Goal: Task Accomplishment & Management: Use online tool/utility

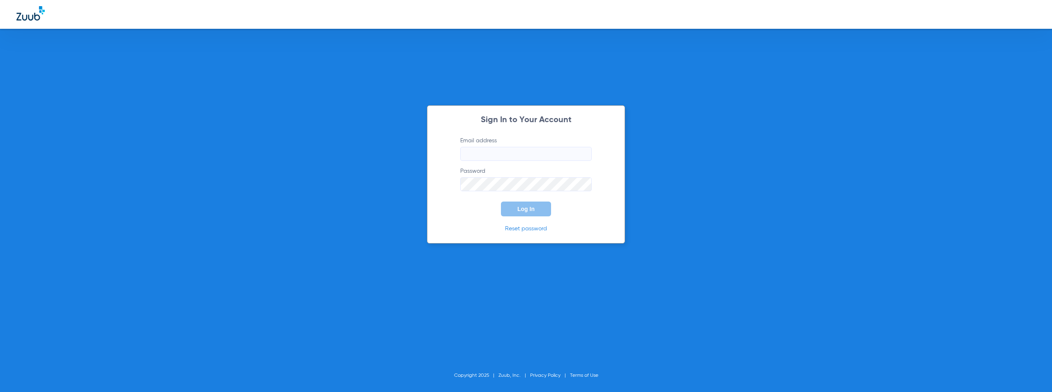
type input "[EMAIL_ADDRESS][DOMAIN_NAME]"
drag, startPoint x: 481, startPoint y: 210, endPoint x: 490, endPoint y: 208, distance: 9.7
click at [481, 210] on form "Email address [EMAIL_ADDRESS][DOMAIN_NAME] Password Log In" at bounding box center [526, 176] width 156 height 80
click at [534, 209] on span "Log In" at bounding box center [526, 209] width 17 height 7
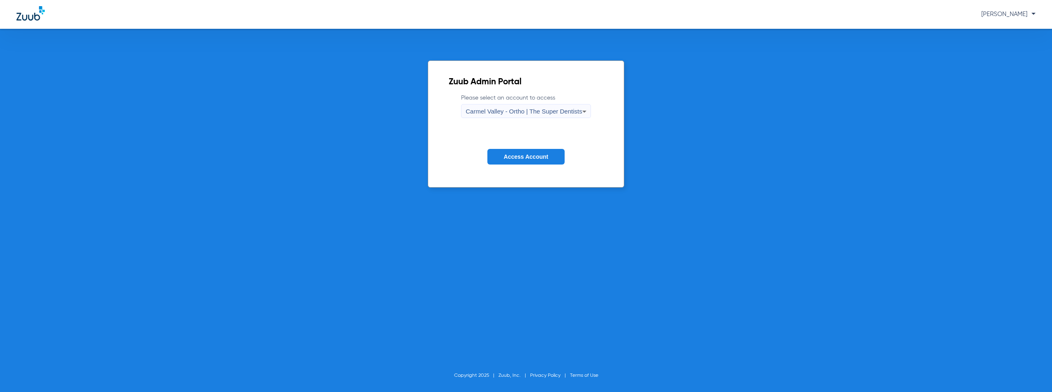
click at [541, 111] on span "Carmel Valley - Ortho | The Super Dentists" at bounding box center [524, 111] width 116 height 7
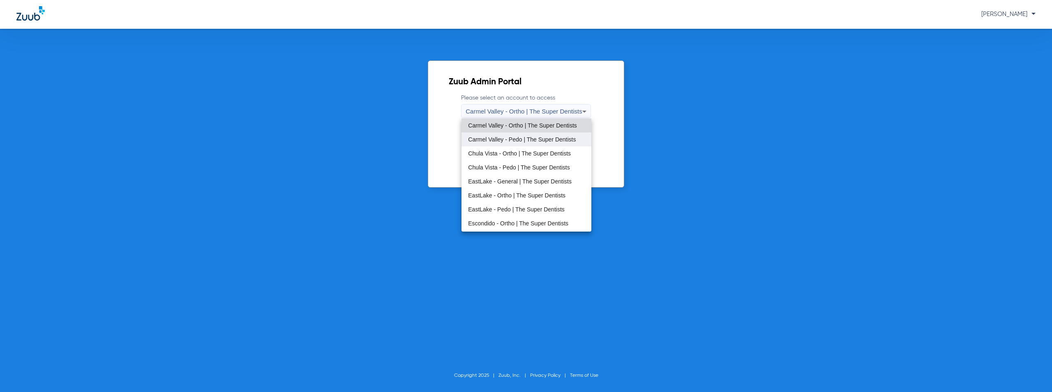
click at [507, 140] on span "Carmel Valley - Pedo | The Super Dentists" at bounding box center [522, 139] width 108 height 6
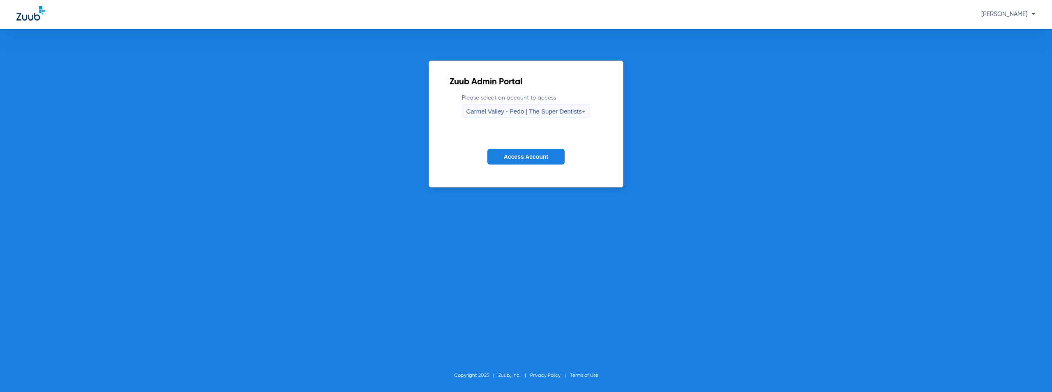
click at [525, 158] on span "Access Account" at bounding box center [526, 156] width 44 height 7
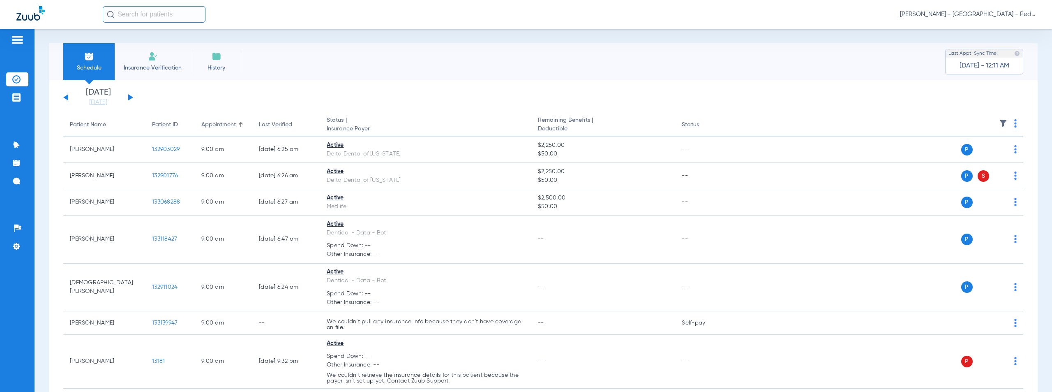
click at [131, 97] on button at bounding box center [130, 97] width 5 height 6
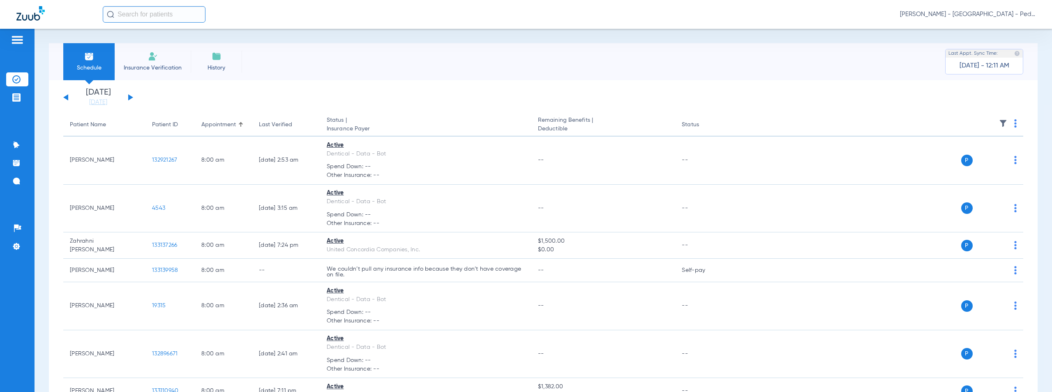
click at [1015, 123] on img at bounding box center [1016, 123] width 2 height 8
click at [977, 159] on button "Verify All" at bounding box center [978, 156] width 65 height 16
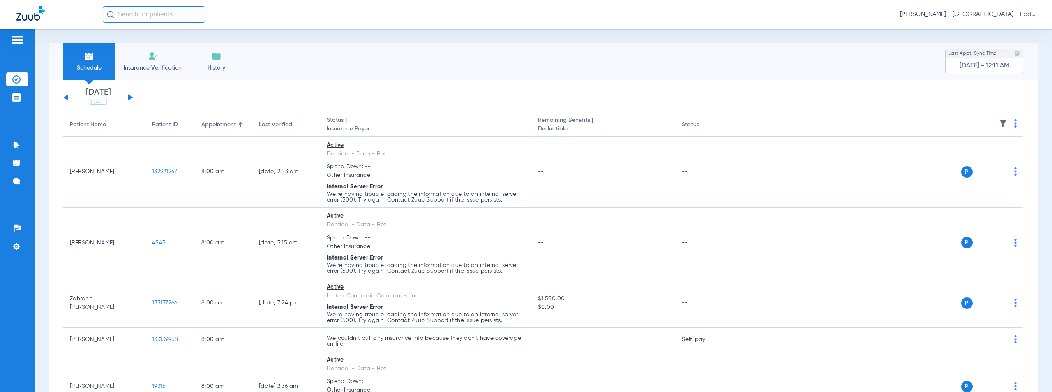
click at [980, 15] on span "[PERSON_NAME] - [GEOGRAPHIC_DATA] - Pedo | The Super Dentists" at bounding box center [968, 14] width 136 height 8
click at [997, 30] on span "Account Selection" at bounding box center [1005, 29] width 46 height 6
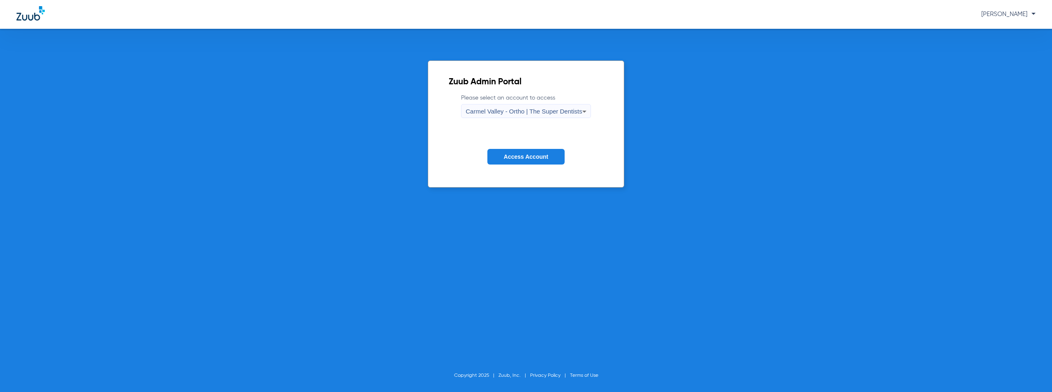
click at [505, 112] on span "Carmel Valley - Ortho | The Super Dentists" at bounding box center [524, 111] width 116 height 7
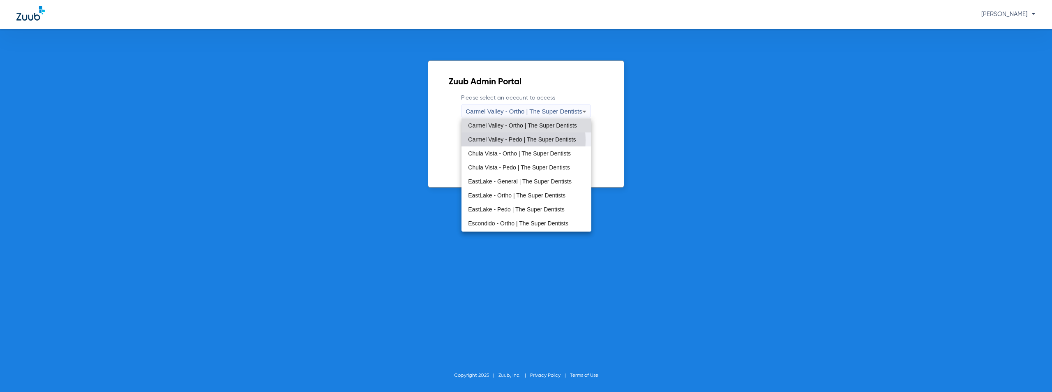
click at [500, 140] on span "Carmel Valley - Pedo | The Super Dentists" at bounding box center [522, 139] width 108 height 6
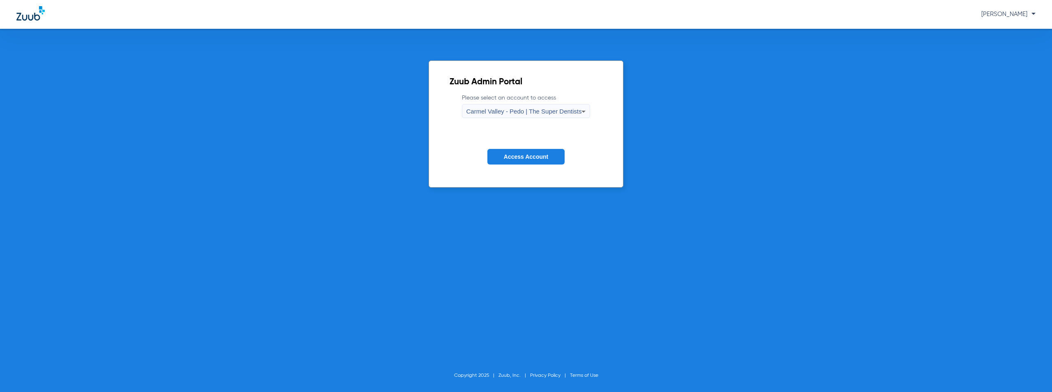
click at [526, 153] on span "Access Account" at bounding box center [526, 156] width 44 height 7
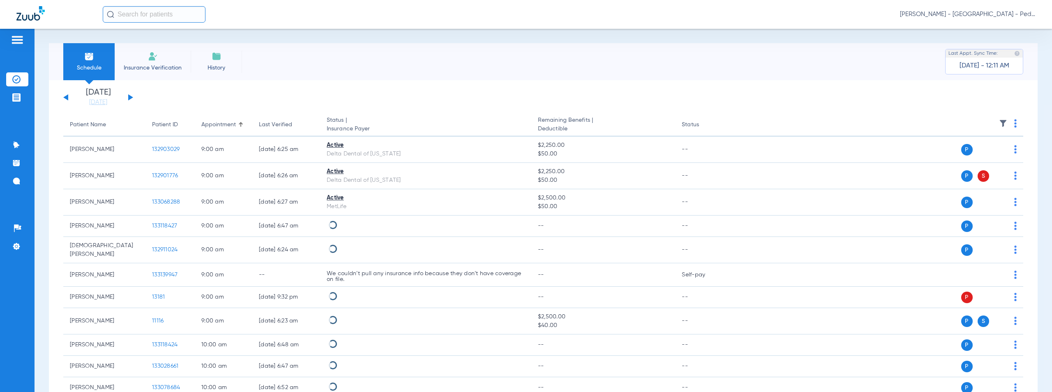
click at [130, 97] on button at bounding box center [130, 97] width 5 height 6
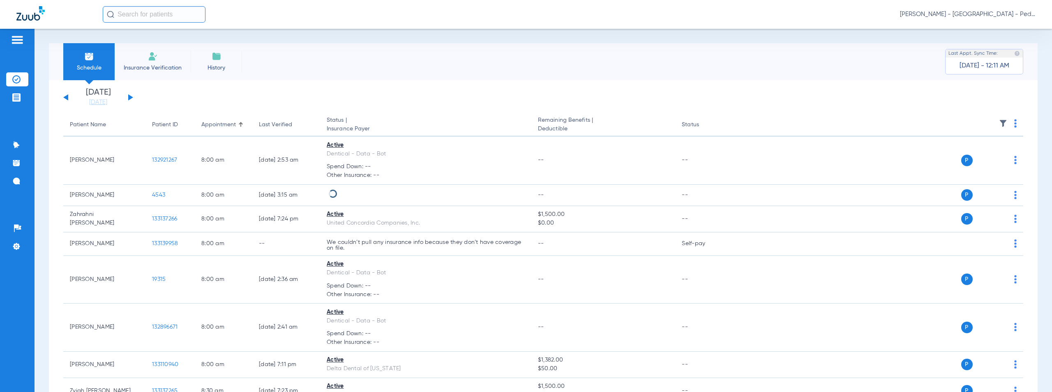
click at [1015, 123] on img at bounding box center [1016, 123] width 2 height 8
click at [971, 157] on span "Verify All" at bounding box center [978, 156] width 51 height 6
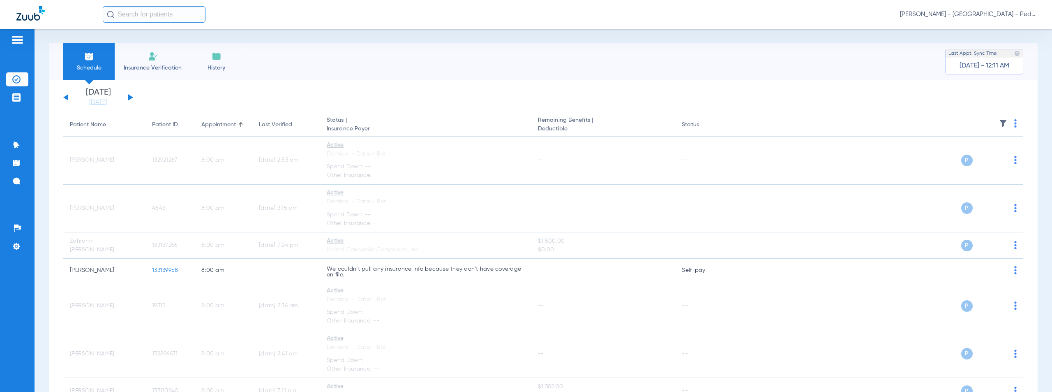
click at [970, 13] on span "[PERSON_NAME] - [GEOGRAPHIC_DATA] - Pedo | The Super Dentists" at bounding box center [968, 14] width 136 height 8
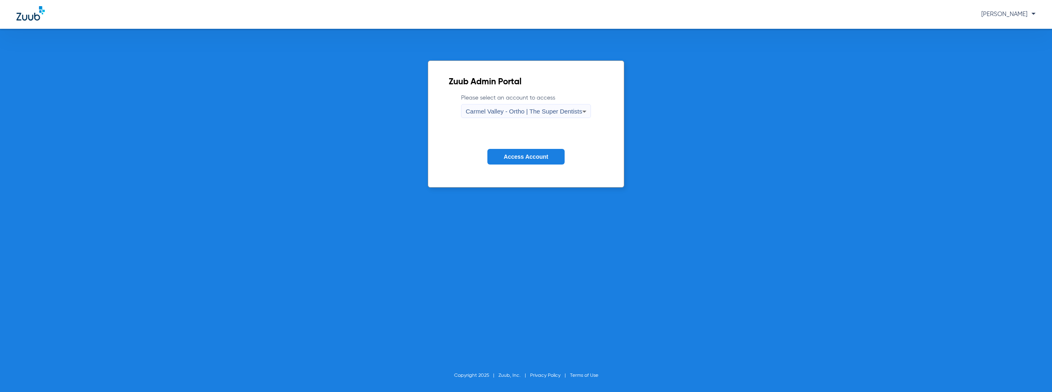
click at [529, 109] on span "Carmel Valley - Ortho | The Super Dentists" at bounding box center [524, 111] width 116 height 7
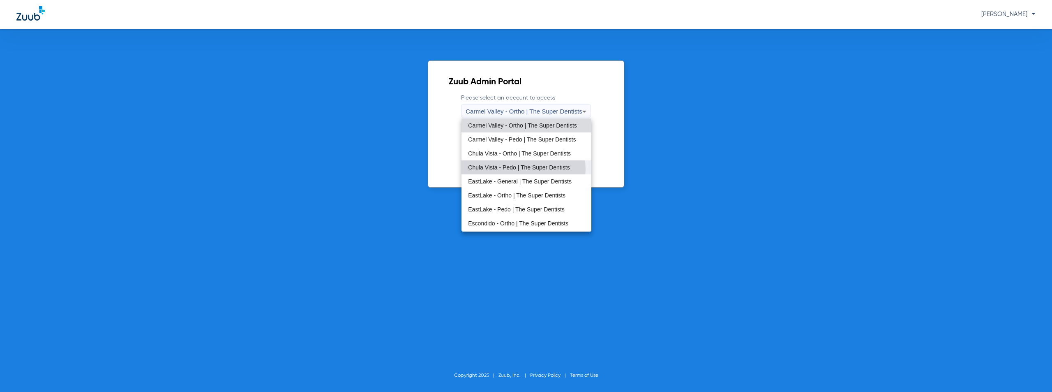
click at [513, 169] on span "Chula Vista - Pedo | The Super Dentists" at bounding box center [519, 167] width 102 height 6
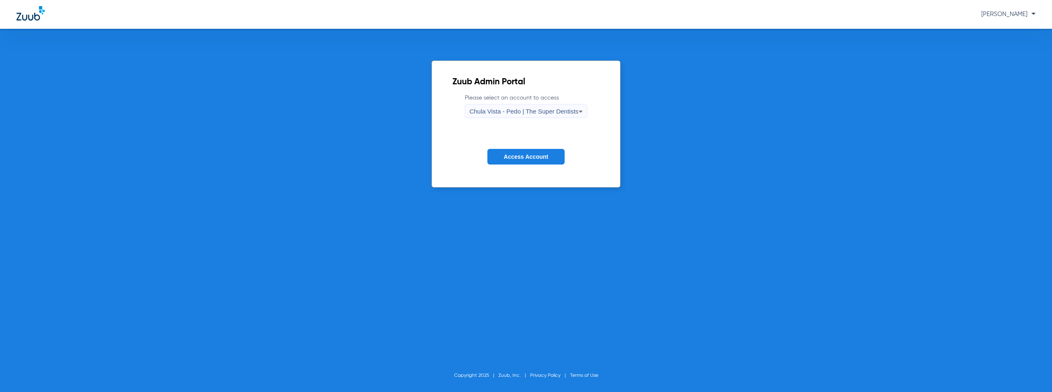
click at [537, 155] on span "Access Account" at bounding box center [526, 156] width 44 height 7
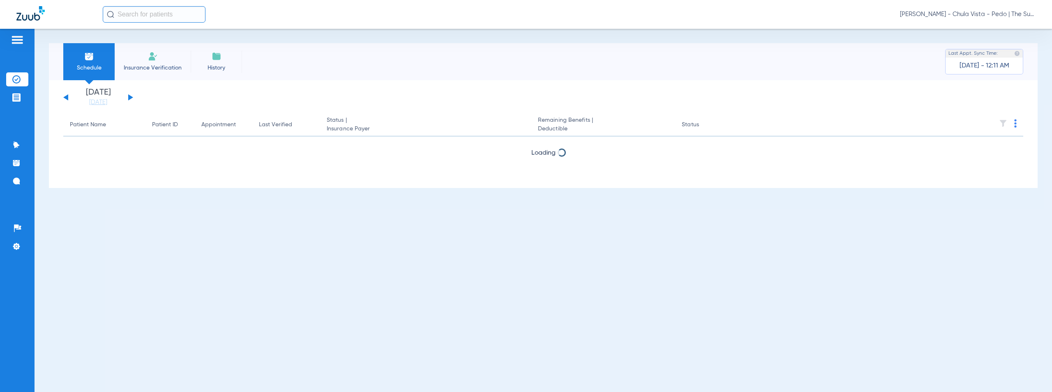
click at [129, 96] on button at bounding box center [130, 97] width 5 height 6
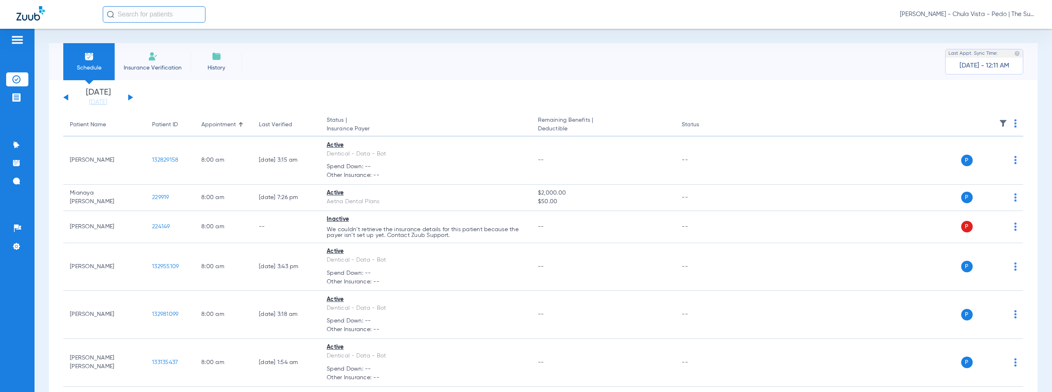
click at [1015, 120] on img at bounding box center [1016, 123] width 2 height 8
click at [972, 156] on span "Verify All" at bounding box center [979, 156] width 49 height 6
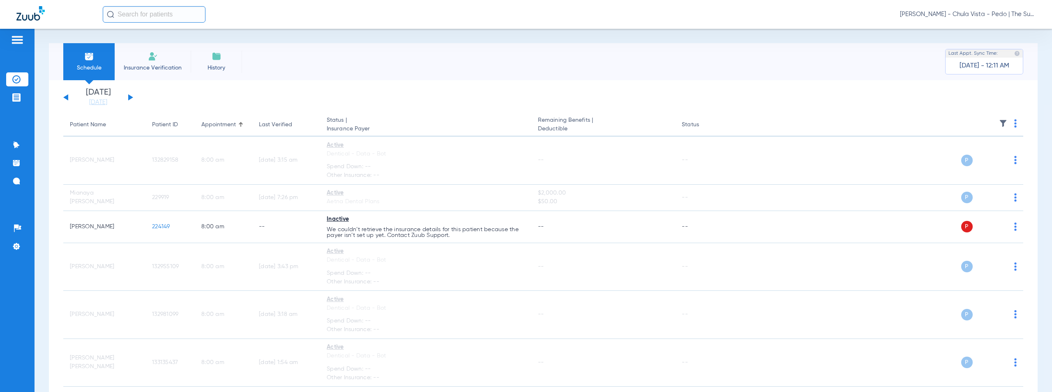
click at [969, 15] on span "[PERSON_NAME] - Chula Vista - Pedo | The Super Dentists" at bounding box center [968, 14] width 136 height 8
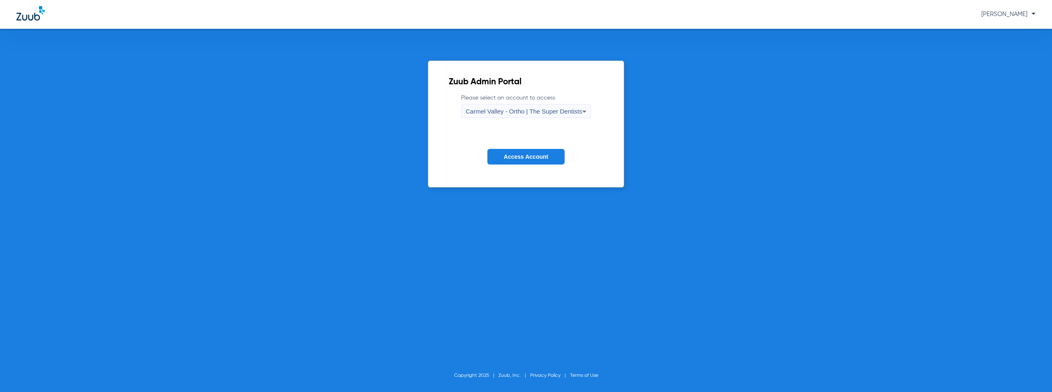
click at [491, 111] on span "Carmel Valley - Ortho | The Super Dentists" at bounding box center [524, 111] width 116 height 7
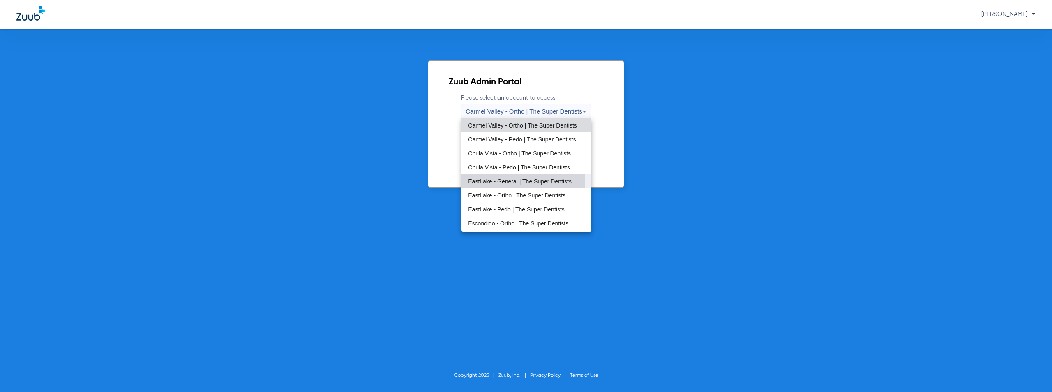
click at [494, 181] on span "EastLake - General | The Super Dentists" at bounding box center [520, 181] width 104 height 6
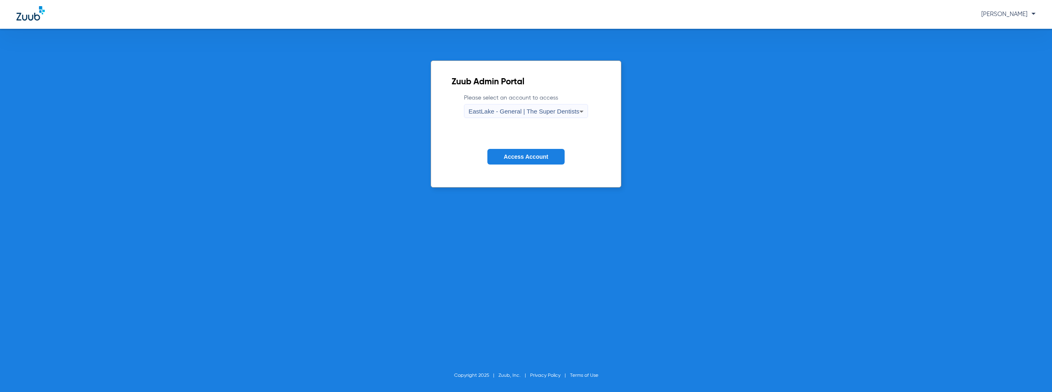
click at [522, 158] on span "Access Account" at bounding box center [526, 156] width 44 height 7
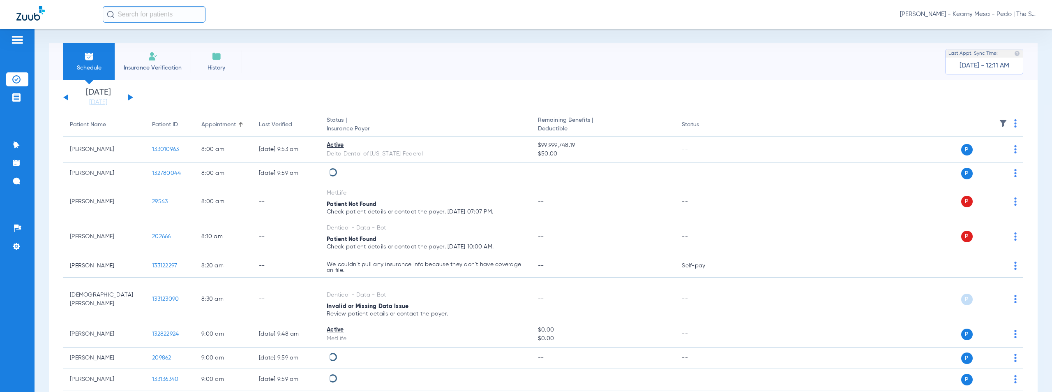
click at [130, 98] on button at bounding box center [130, 97] width 5 height 6
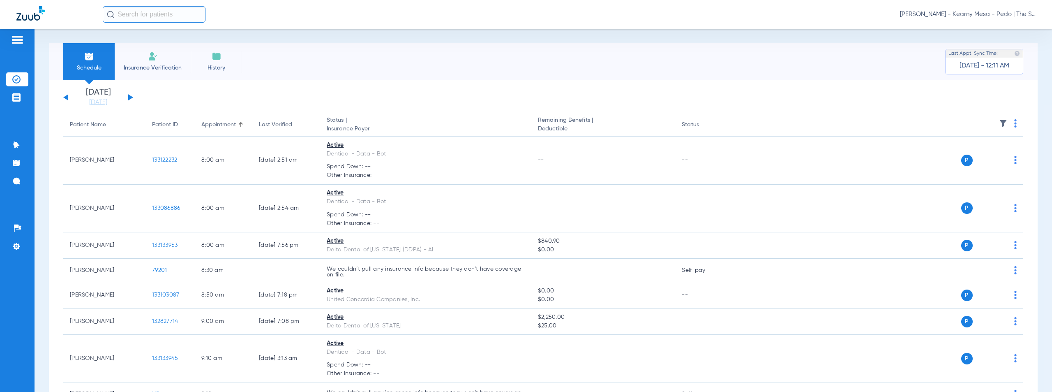
click at [1015, 123] on img at bounding box center [1016, 123] width 2 height 8
click at [963, 158] on span "Verify All" at bounding box center [978, 156] width 51 height 6
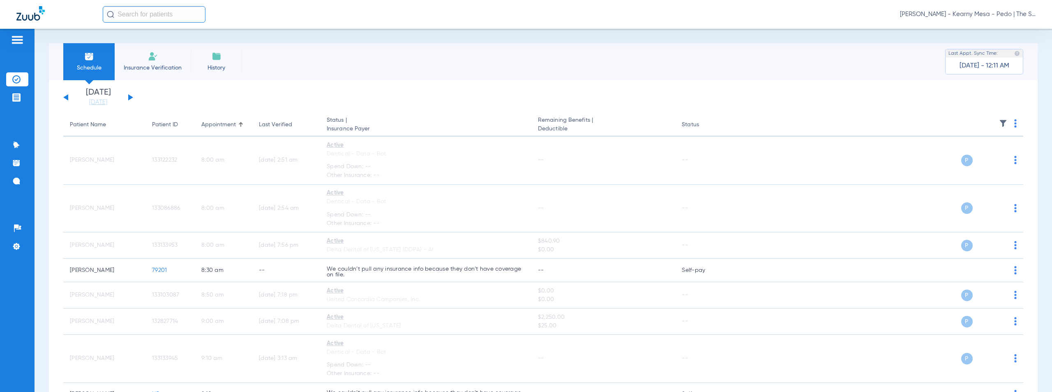
click at [974, 15] on span "[PERSON_NAME] - Kearny Mesa - Pedo | The Super Dentists" at bounding box center [968, 14] width 136 height 8
click at [1001, 30] on span "Account Selection" at bounding box center [1005, 29] width 46 height 6
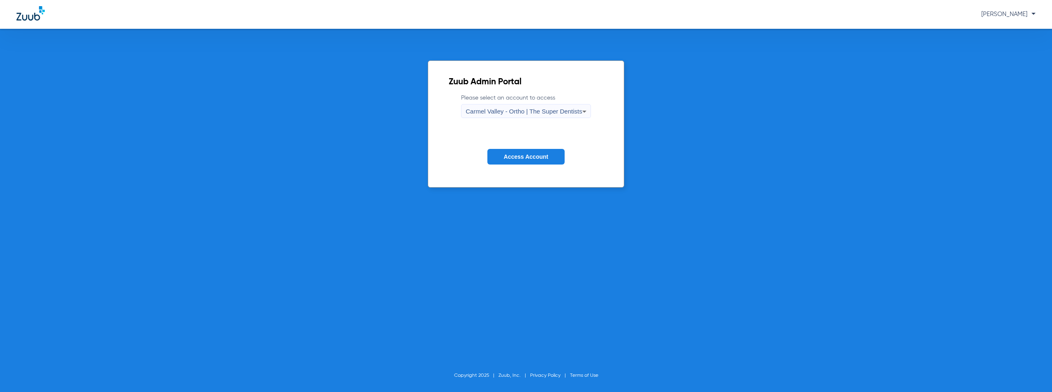
click at [566, 111] on span "Carmel Valley - Ortho | The Super Dentists" at bounding box center [524, 111] width 116 height 7
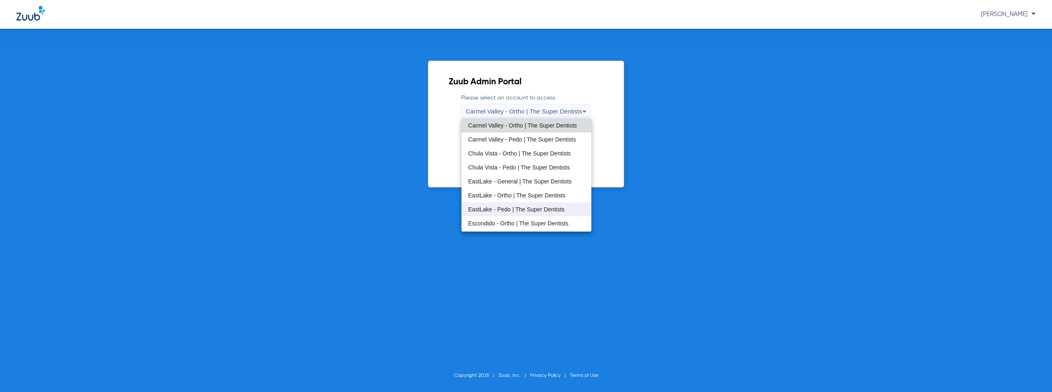
click at [504, 210] on span "EastLake - Pedo | The Super Dentists" at bounding box center [516, 209] width 97 height 6
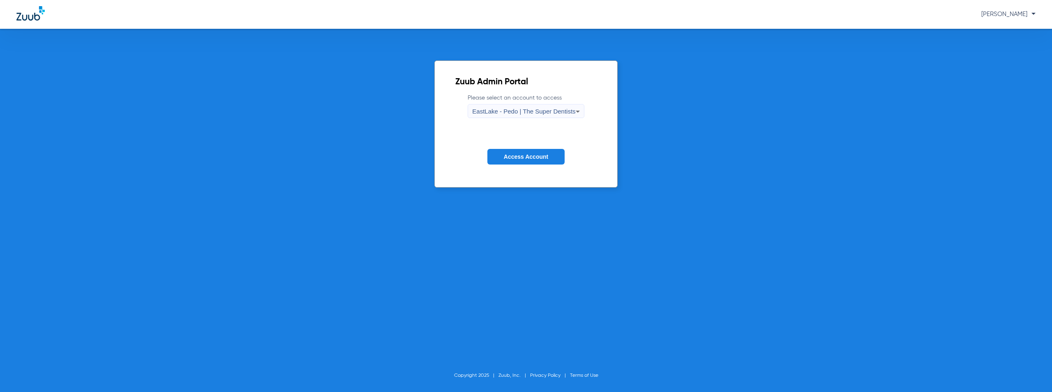
click at [516, 156] on span "Access Account" at bounding box center [526, 156] width 44 height 7
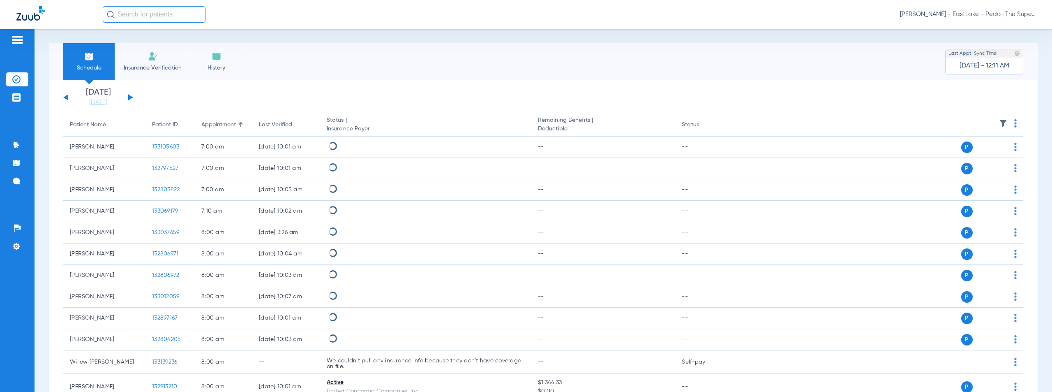
click at [130, 96] on button at bounding box center [130, 97] width 5 height 6
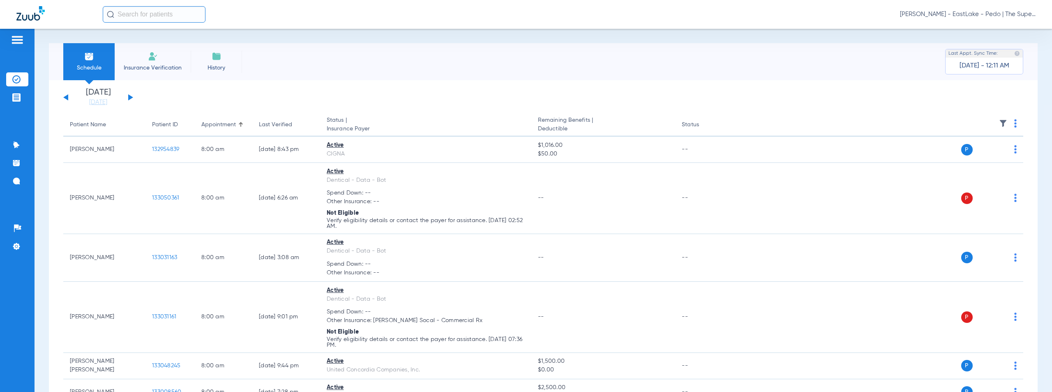
click at [1015, 124] on img at bounding box center [1016, 123] width 2 height 8
click at [966, 156] on span "Verify All" at bounding box center [978, 156] width 51 height 6
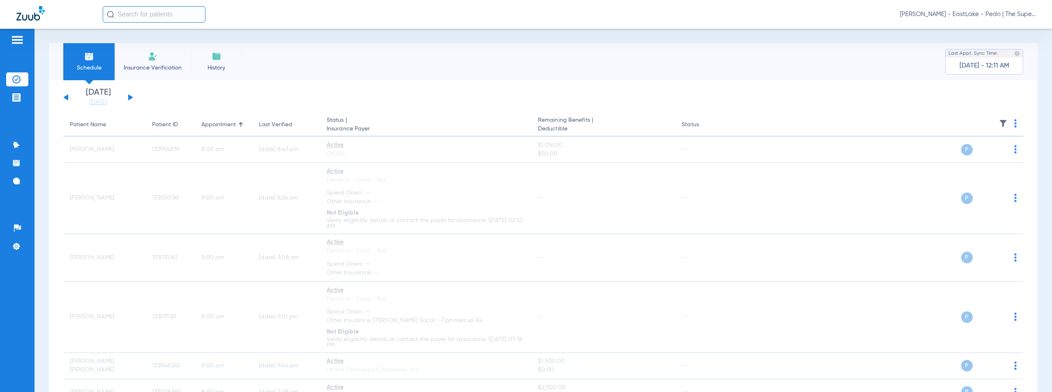
click at [976, 14] on span "[PERSON_NAME] - EastLake - Pedo | The Super Dentists" at bounding box center [968, 14] width 136 height 8
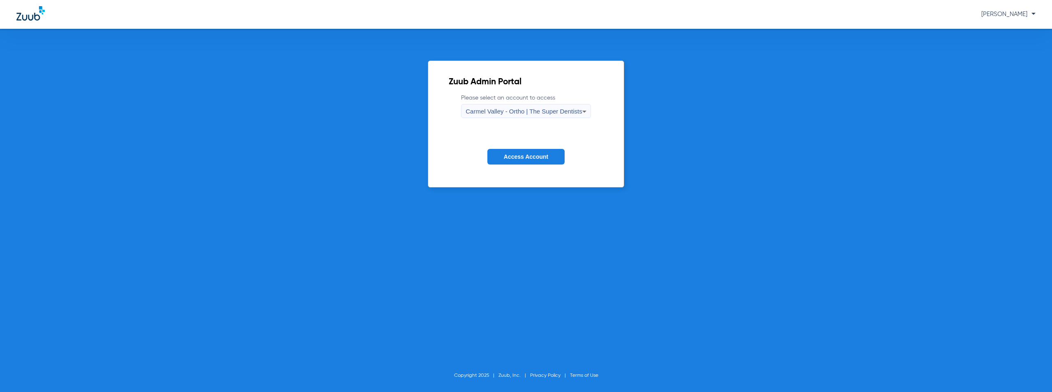
click at [517, 111] on span "Carmel Valley - Ortho | The Super Dentists" at bounding box center [524, 111] width 116 height 7
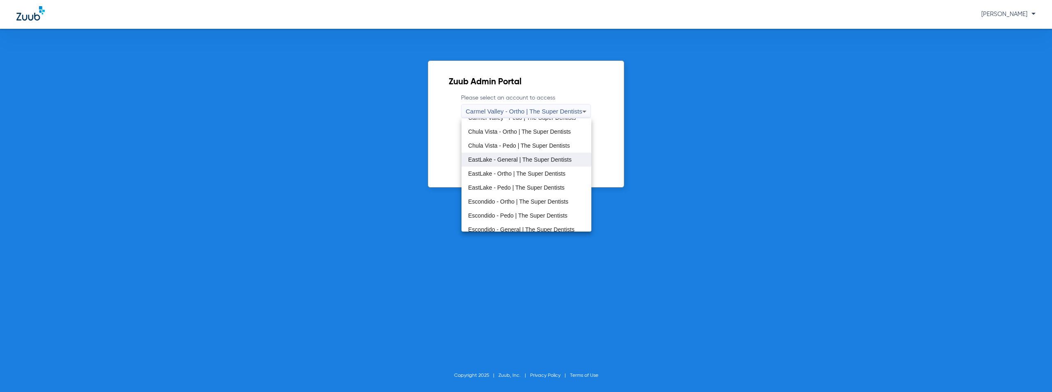
scroll to position [41, 0]
click at [506, 197] on span "Escondido - Pedo | The Super Dentists" at bounding box center [517, 196] width 99 height 6
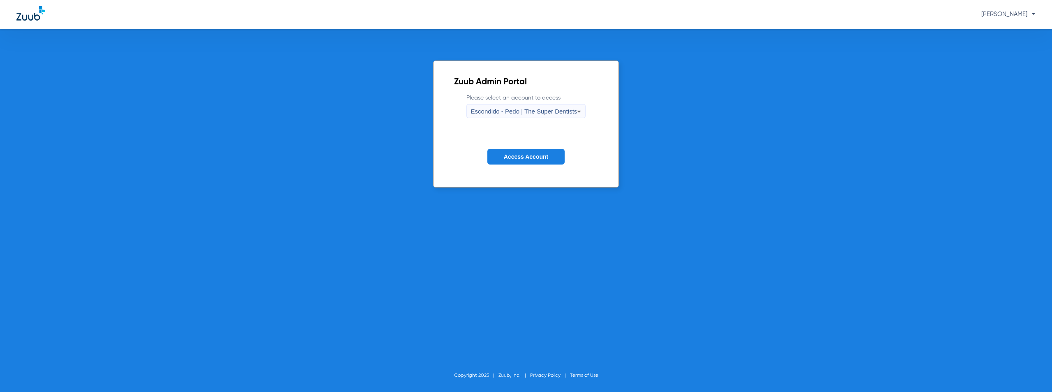
drag, startPoint x: 530, startPoint y: 155, endPoint x: 539, endPoint y: 153, distance: 9.5
click at [530, 156] on span "Access Account" at bounding box center [526, 156] width 44 height 7
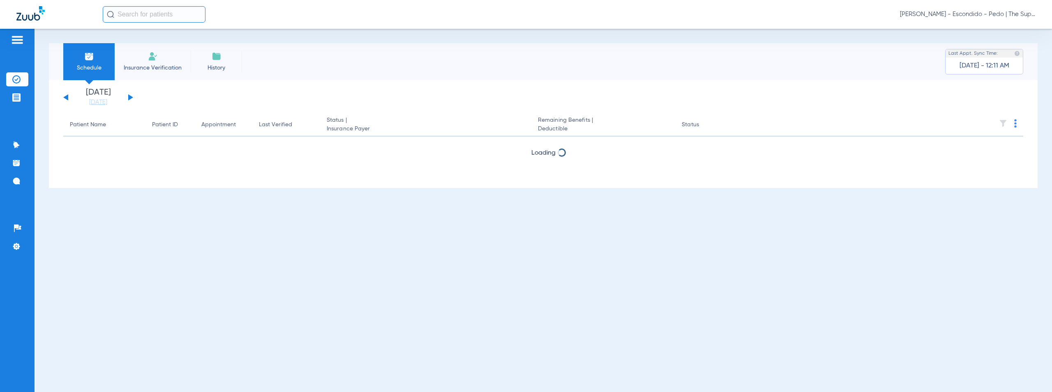
click at [131, 98] on button at bounding box center [130, 97] width 5 height 6
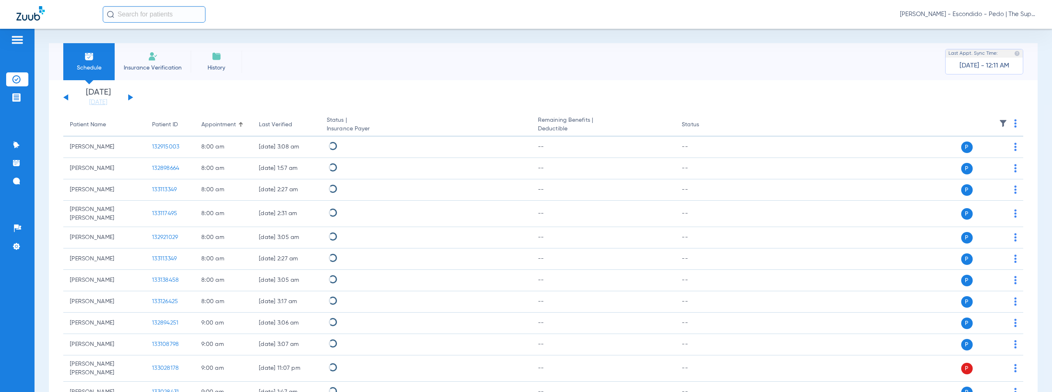
click at [1015, 126] on img at bounding box center [1016, 123] width 2 height 8
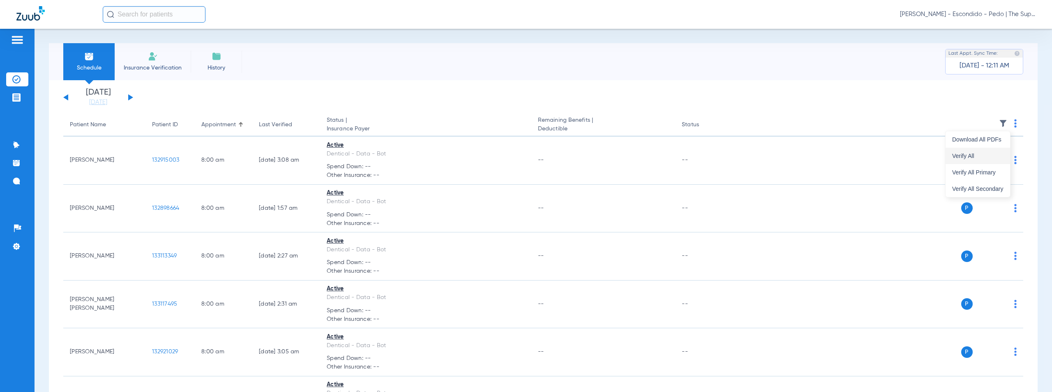
click at [970, 156] on span "Verify All" at bounding box center [978, 156] width 51 height 6
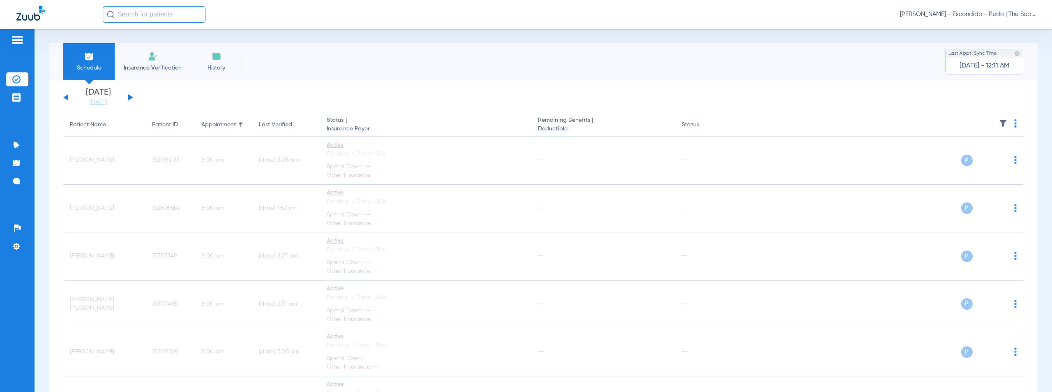
click at [962, 14] on span "[PERSON_NAME] - Escondido - Pedo | The Super Dentists" at bounding box center [968, 14] width 136 height 8
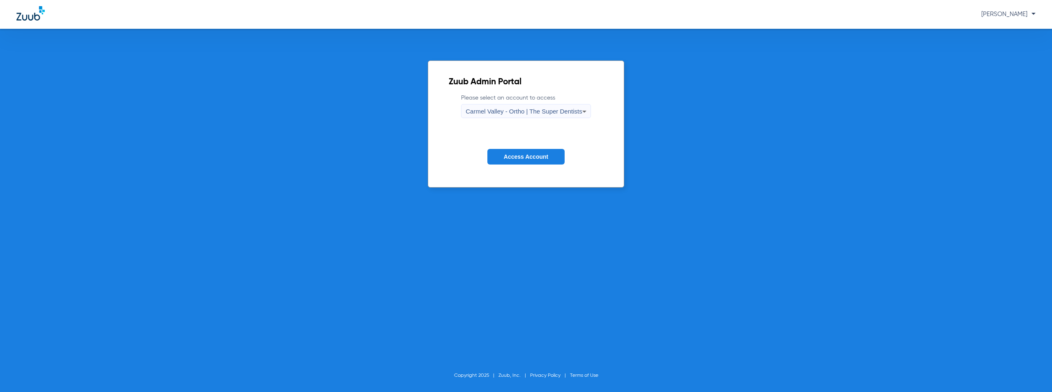
click at [520, 115] on div "Carmel Valley - Ortho | The Super Dentists" at bounding box center [524, 111] width 116 height 14
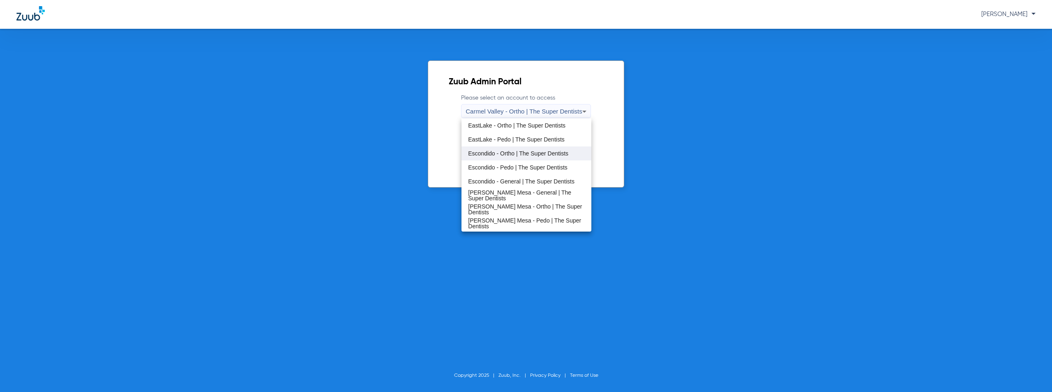
scroll to position [82, 0]
click at [509, 183] on span "[PERSON_NAME] Mesa - General | The Super Dentists" at bounding box center [526, 183] width 116 height 12
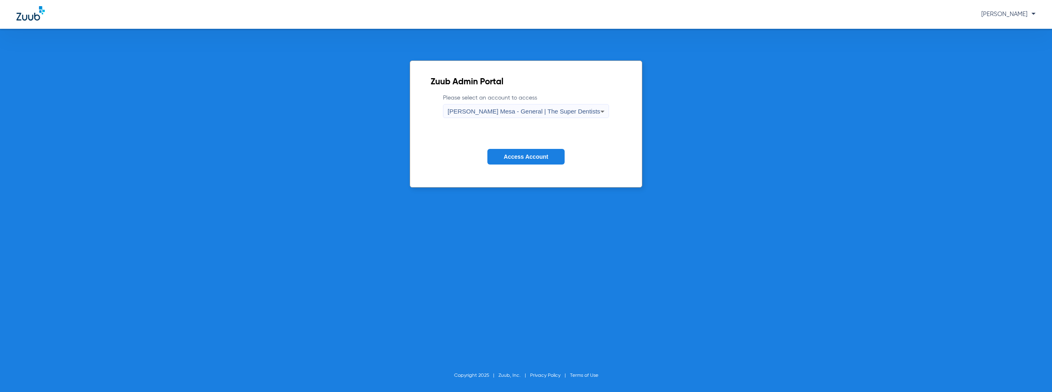
click at [524, 160] on span "Access Account" at bounding box center [526, 156] width 44 height 7
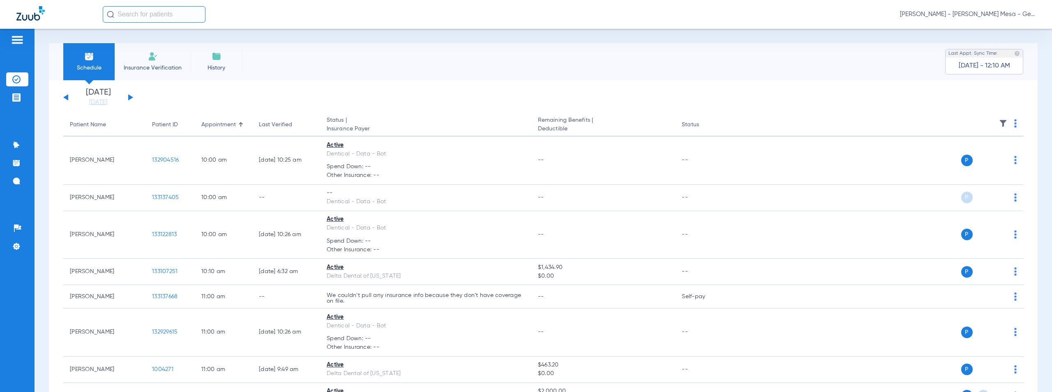
click at [131, 98] on button at bounding box center [130, 97] width 5 height 6
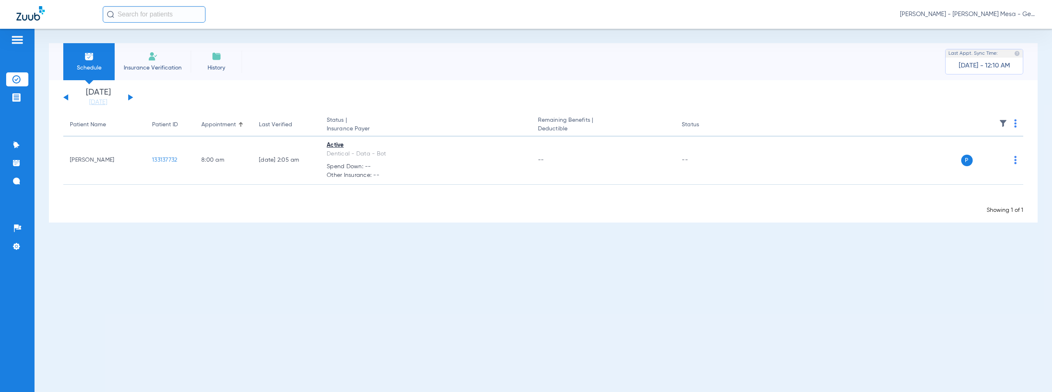
click at [1016, 124] on img at bounding box center [1016, 123] width 2 height 8
click at [973, 159] on span "Verify All" at bounding box center [985, 156] width 49 height 6
click at [988, 11] on div "[PERSON_NAME] - [PERSON_NAME] Mesa - General | The Super Dentists" at bounding box center [569, 14] width 933 height 16
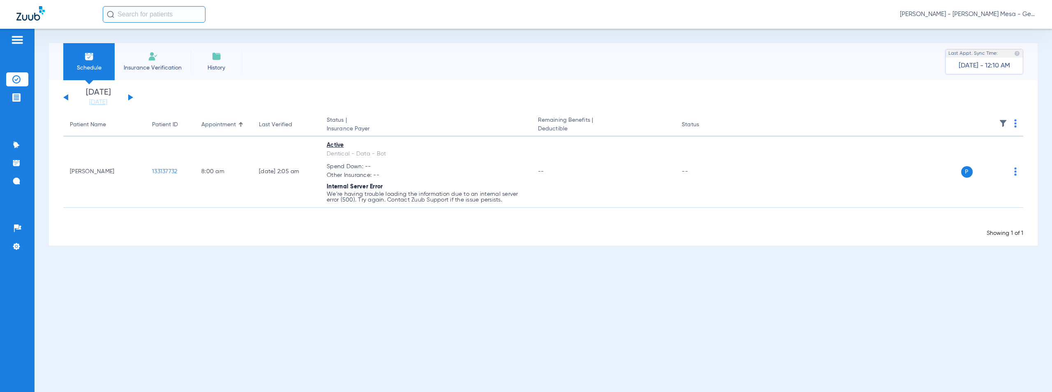
click at [996, 15] on span "[PERSON_NAME] - [PERSON_NAME] Mesa - General | The Super Dentists" at bounding box center [968, 14] width 136 height 8
click at [1005, 28] on span "Account Selection" at bounding box center [1005, 29] width 46 height 6
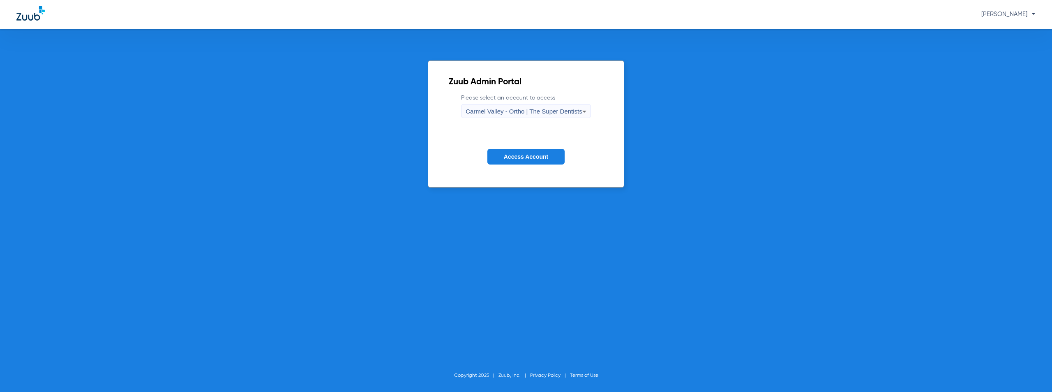
click at [521, 105] on div "Carmel Valley - Ortho | The Super Dentists" at bounding box center [524, 111] width 116 height 14
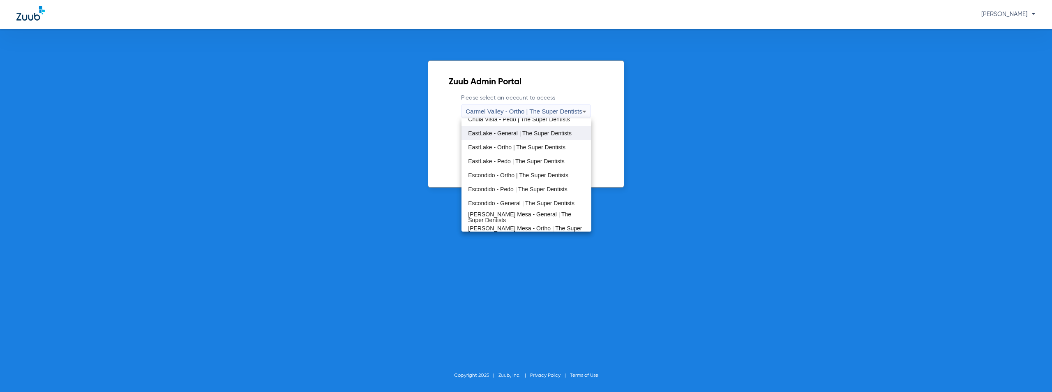
scroll to position [97, 0]
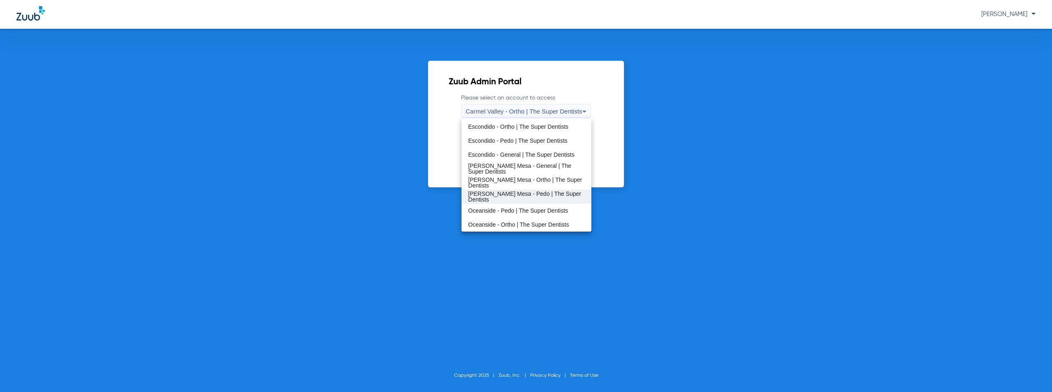
click at [511, 197] on span "[PERSON_NAME] Mesa - Pedo | The Super Dentists" at bounding box center [526, 197] width 116 height 12
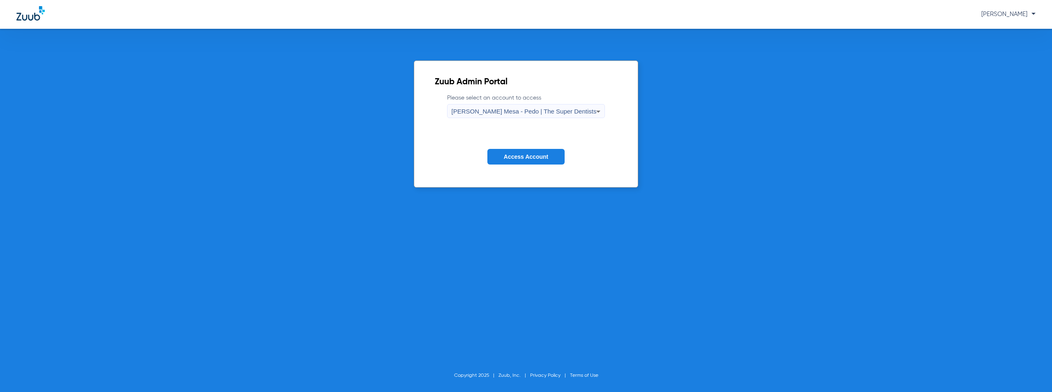
click at [540, 158] on span "Access Account" at bounding box center [526, 156] width 44 height 7
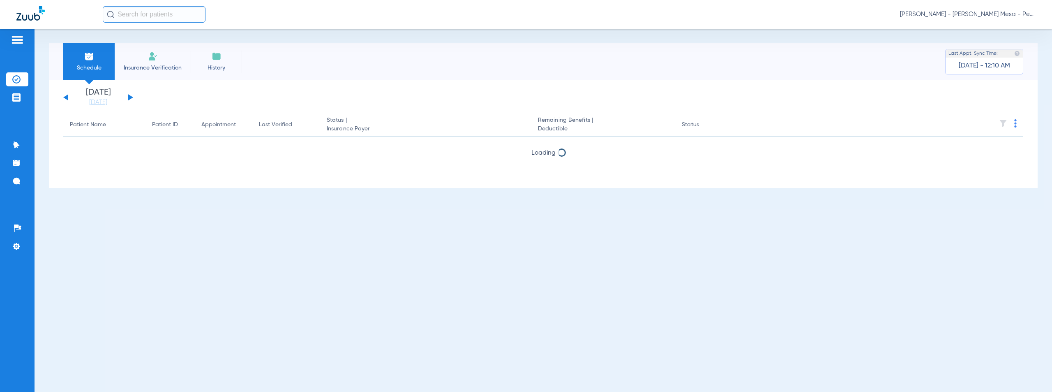
click at [130, 98] on button at bounding box center [130, 97] width 5 height 6
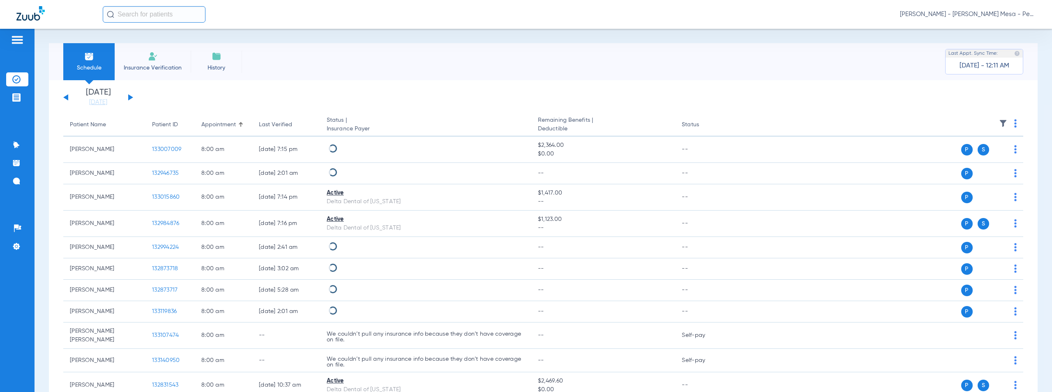
click at [1015, 122] on img at bounding box center [1016, 123] width 2 height 8
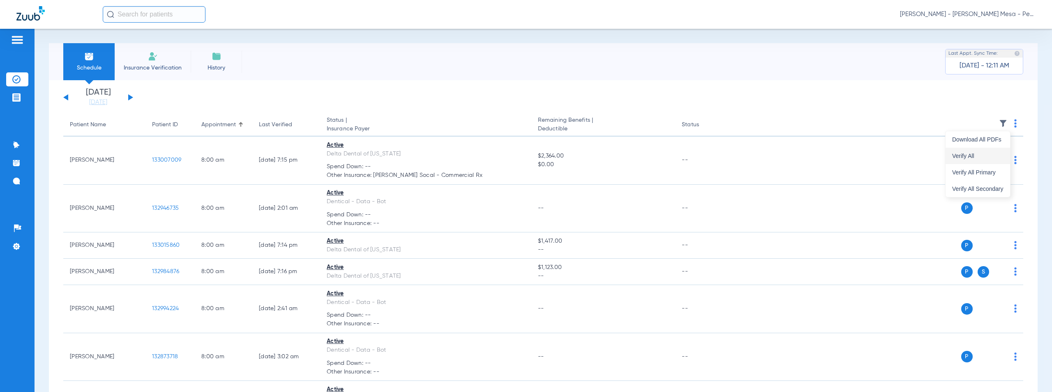
click at [967, 154] on span "Verify All" at bounding box center [978, 156] width 51 height 6
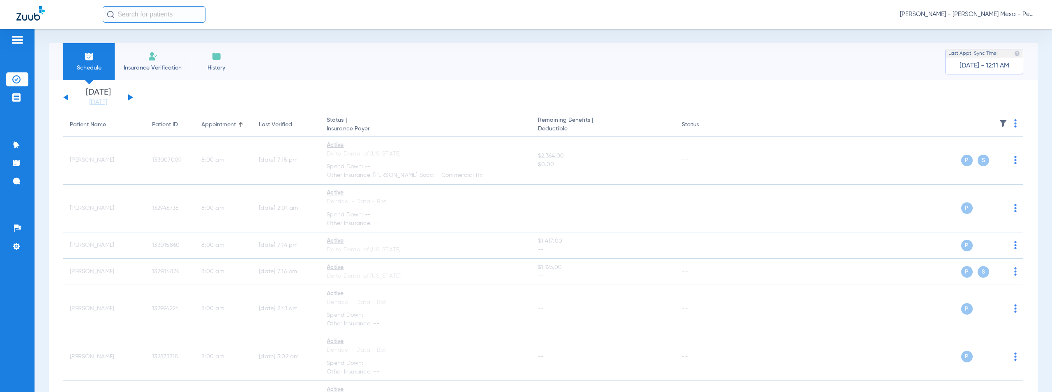
click at [994, 14] on span "[PERSON_NAME] - [PERSON_NAME] Mesa - Pedo | The Super Dentists" at bounding box center [968, 14] width 136 height 8
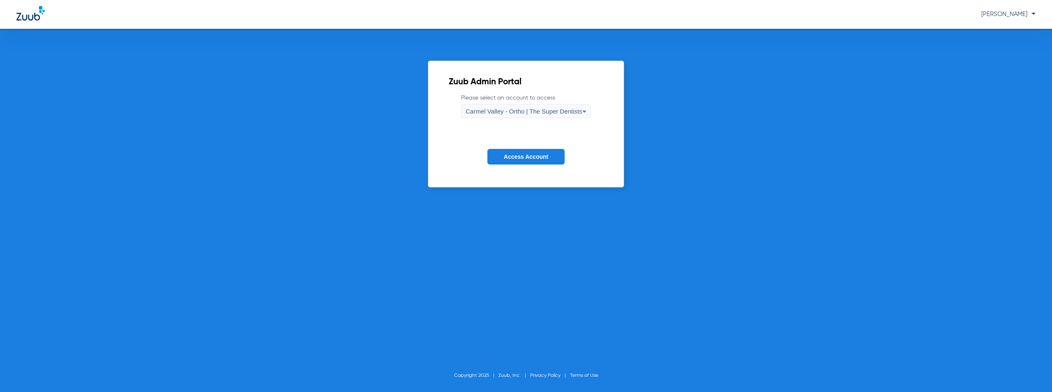
click at [519, 114] on span "Carmel Valley - Ortho | The Super Dentists" at bounding box center [524, 111] width 116 height 7
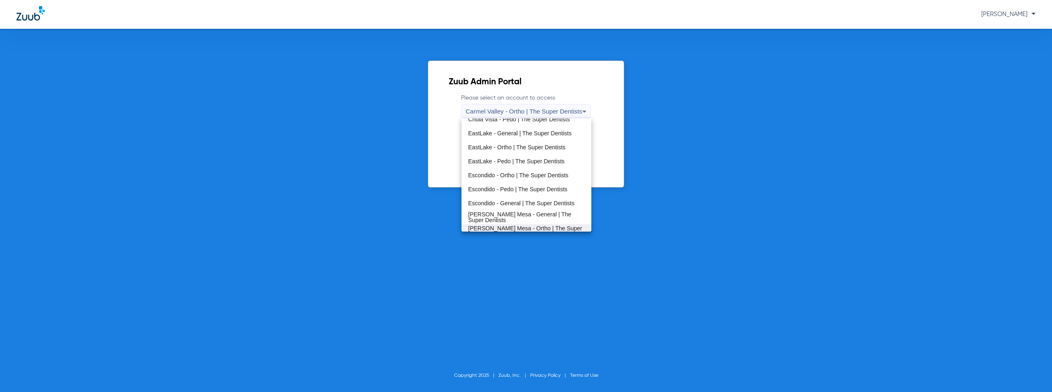
scroll to position [97, 0]
click at [506, 210] on span "Oceanside - Pedo | The Super Dentists" at bounding box center [518, 211] width 100 height 6
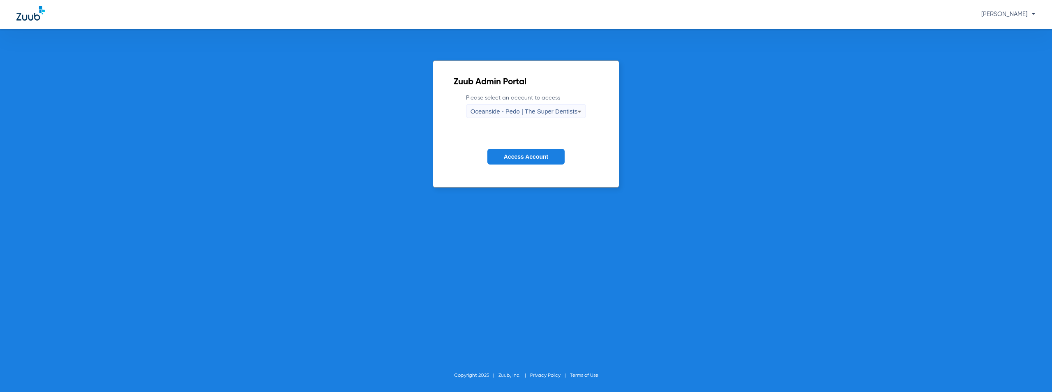
click at [516, 157] on span "Access Account" at bounding box center [526, 156] width 44 height 7
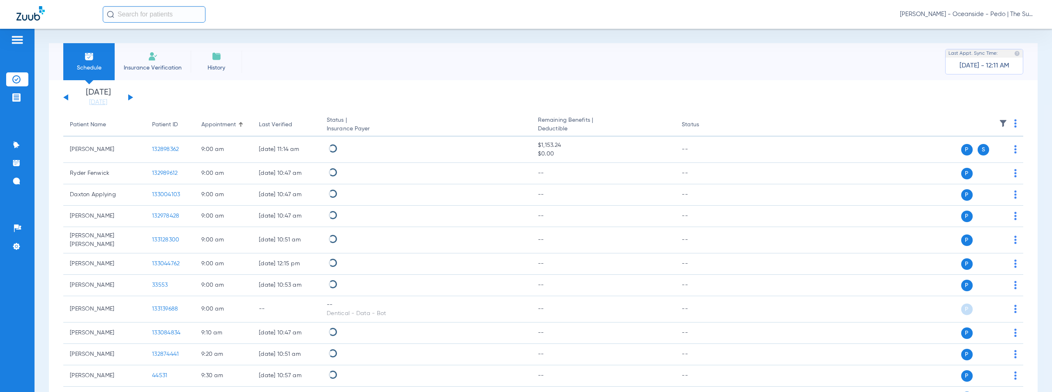
click at [130, 99] on button at bounding box center [130, 97] width 5 height 6
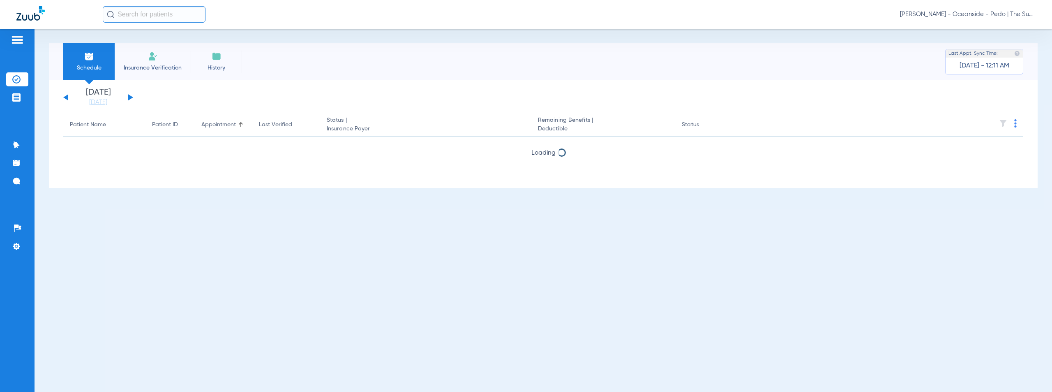
click at [1016, 126] on img at bounding box center [1016, 123] width 2 height 8
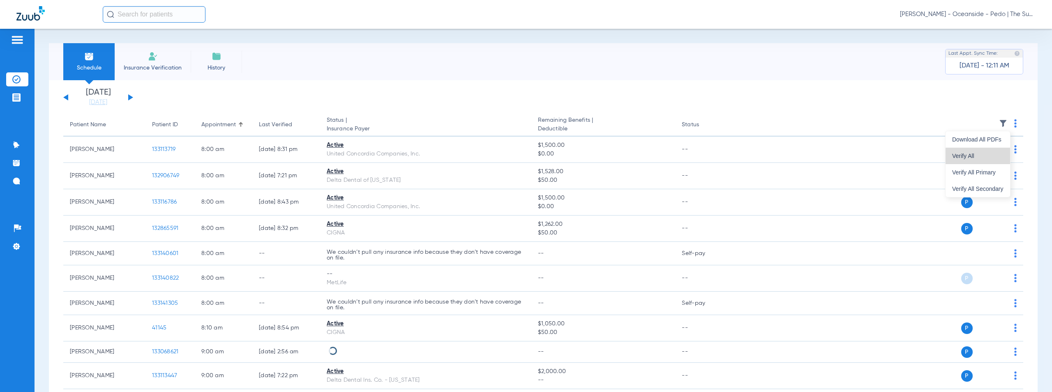
click at [981, 157] on span "Verify All" at bounding box center [978, 156] width 51 height 6
